Goal: Task Accomplishment & Management: Manage account settings

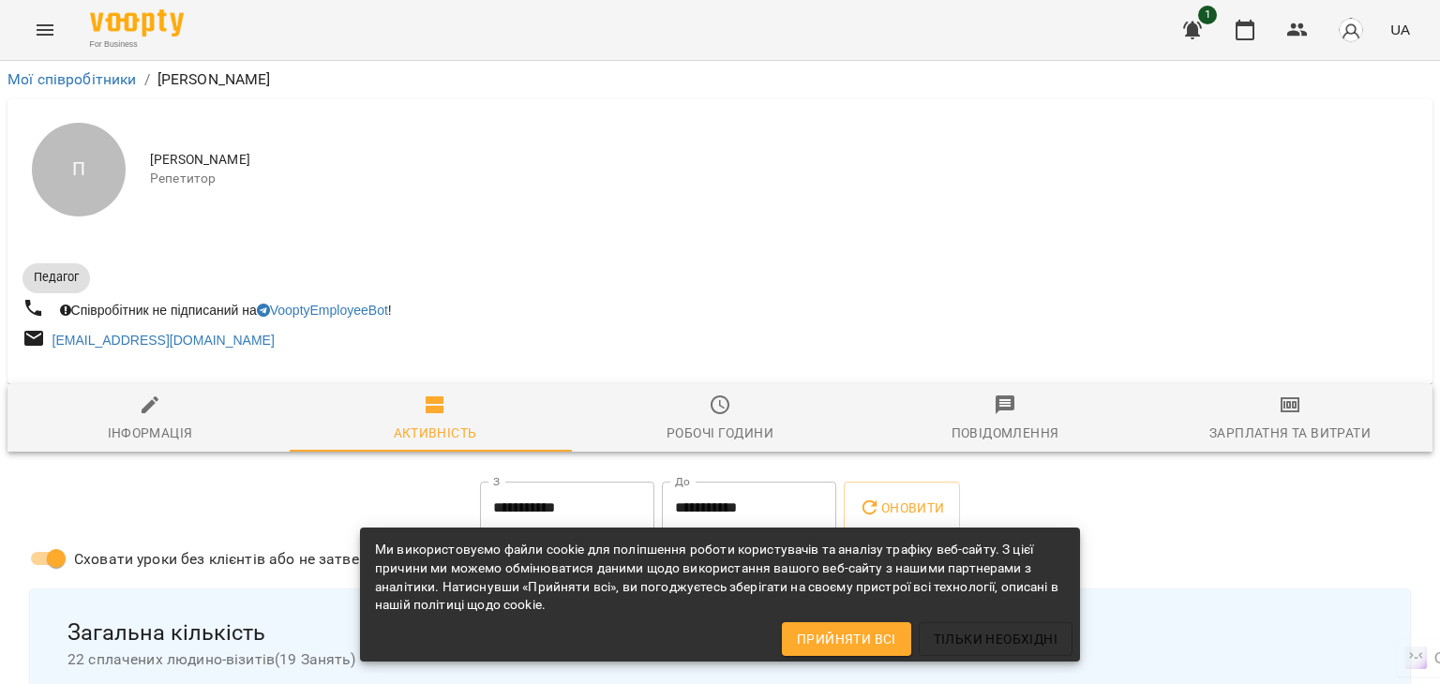
click at [41, 41] on button "Menu" at bounding box center [44, 29] width 45 height 45
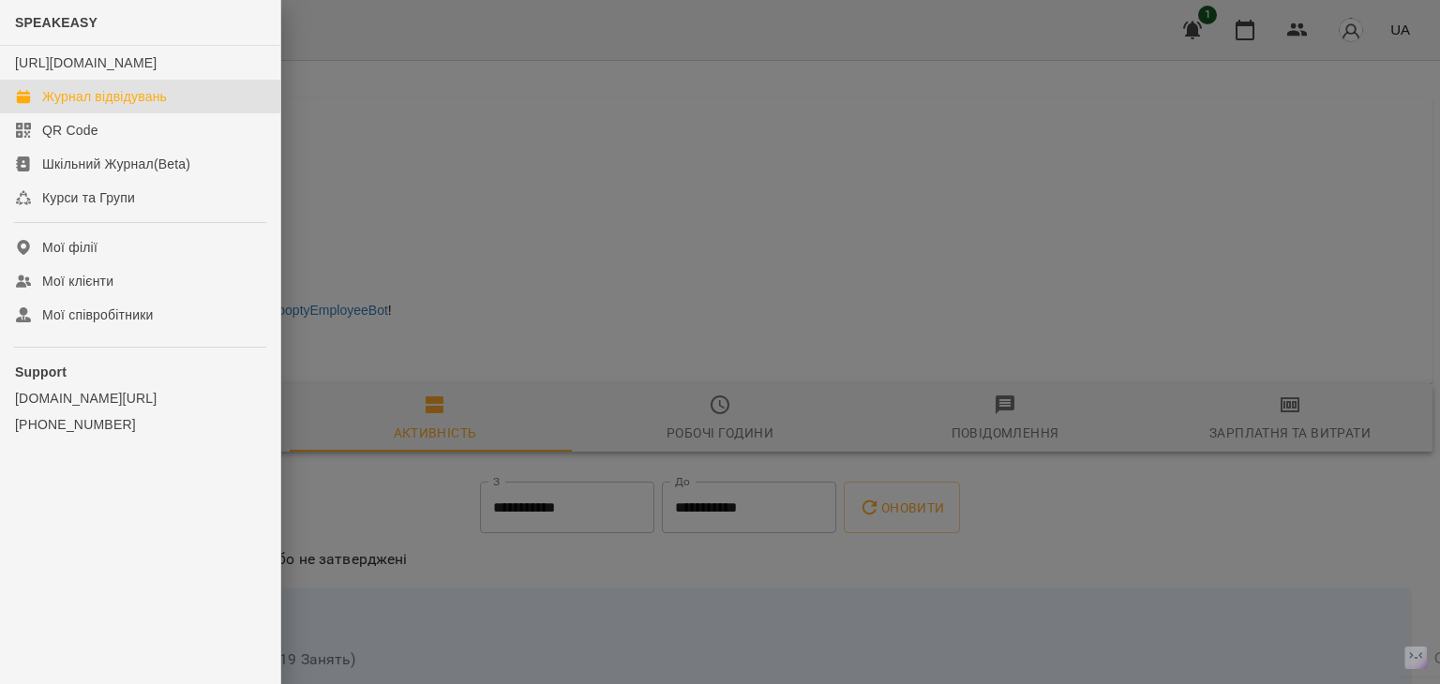
click at [73, 106] on div "Журнал відвідувань" at bounding box center [104, 96] width 125 height 19
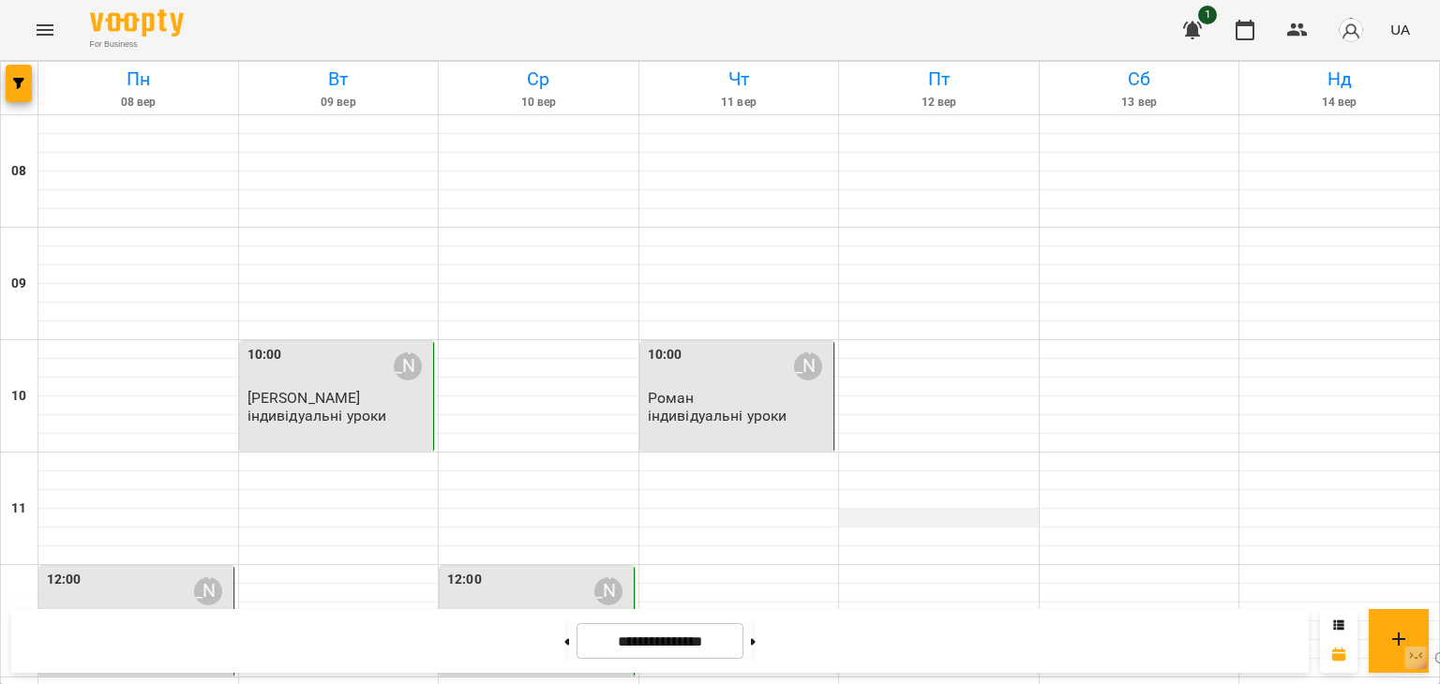
scroll to position [469, 0]
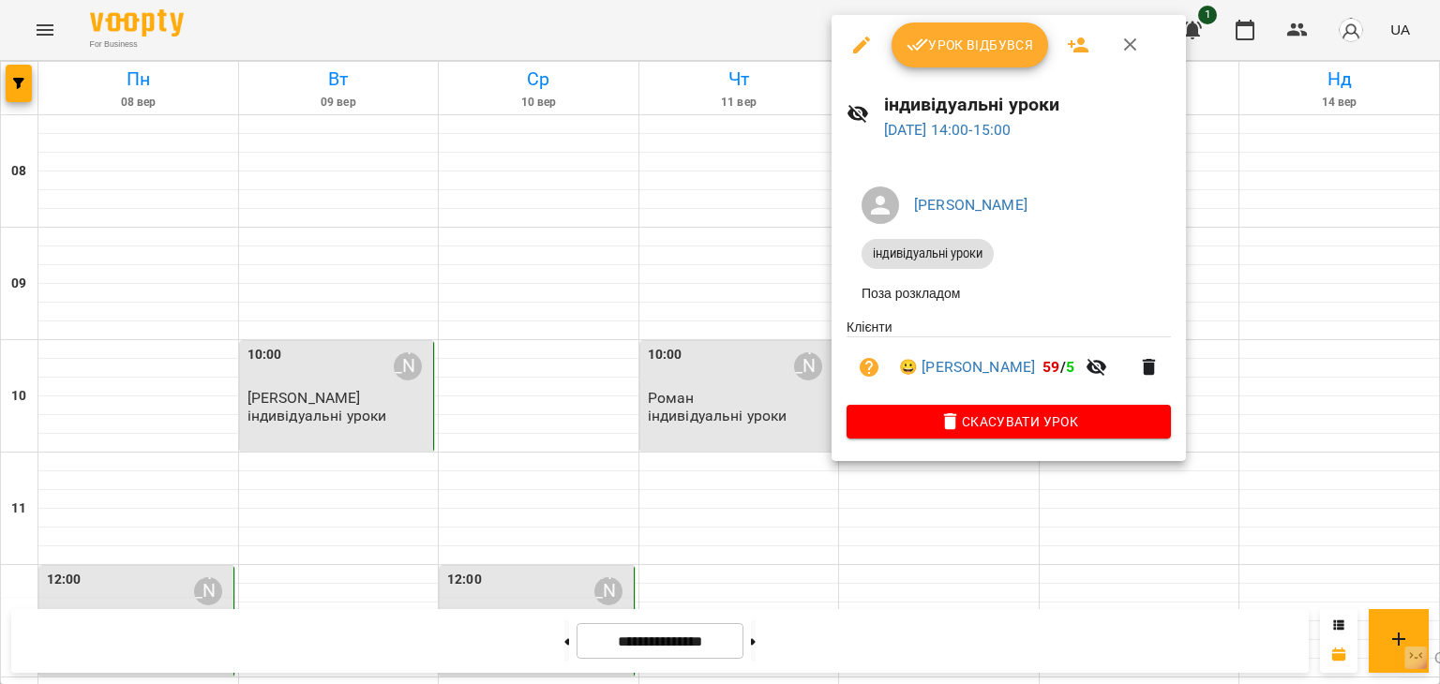
click at [945, 60] on button "Урок відбувся" at bounding box center [969, 44] width 157 height 45
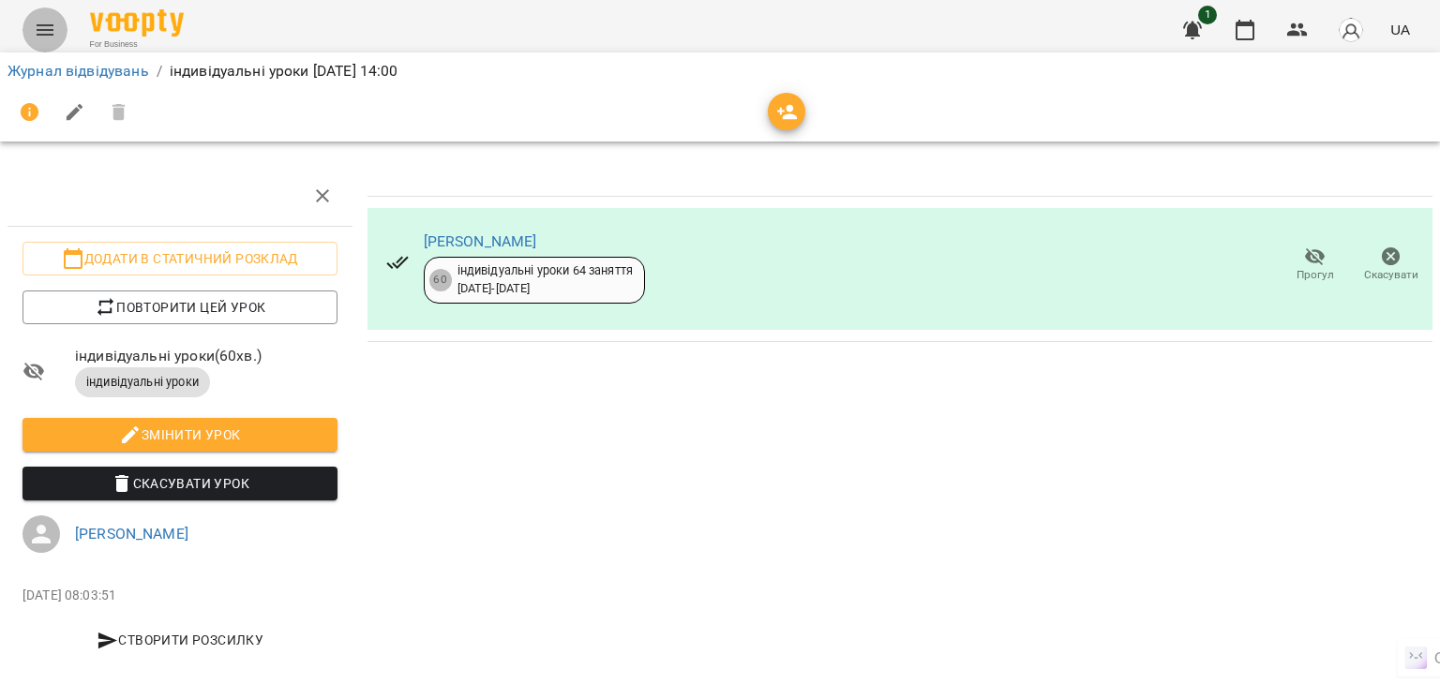
click at [41, 34] on icon "Menu" at bounding box center [45, 29] width 17 height 11
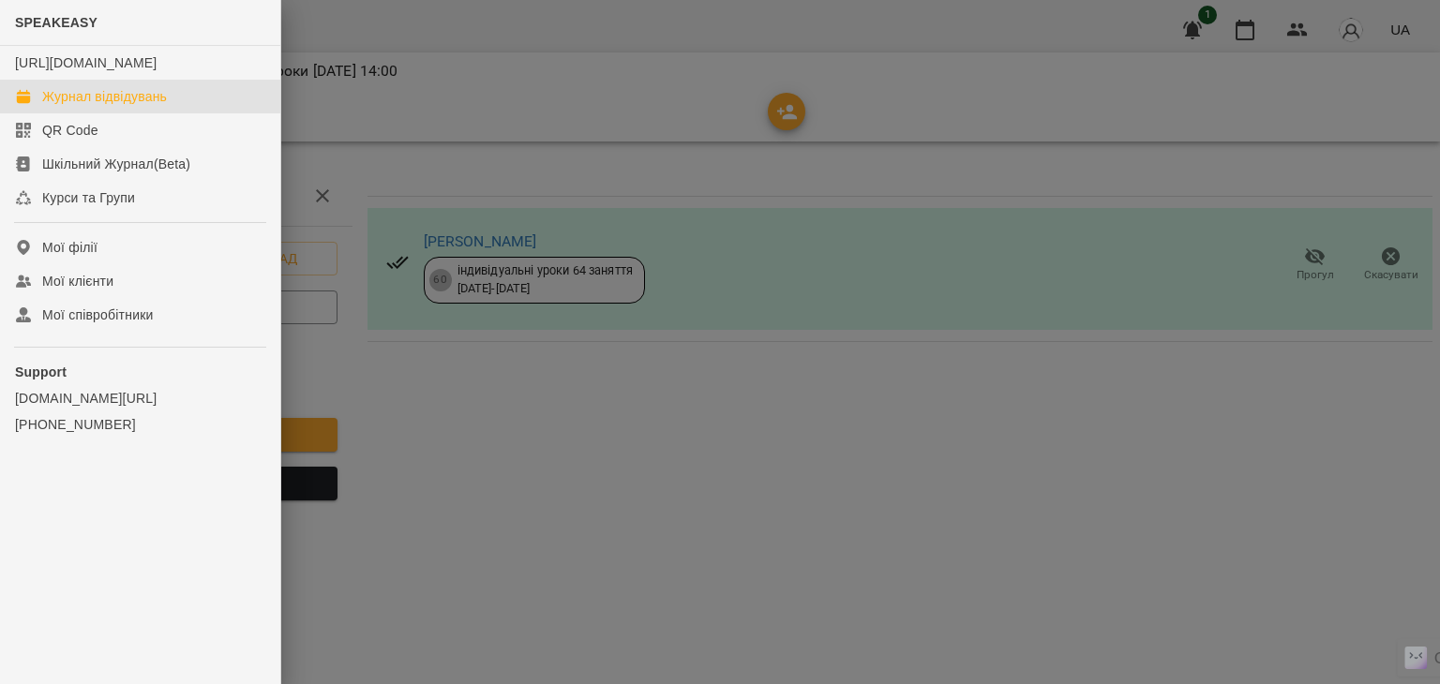
click at [72, 106] on div "Журнал відвідувань" at bounding box center [104, 96] width 125 height 19
